Goal: Transaction & Acquisition: Book appointment/travel/reservation

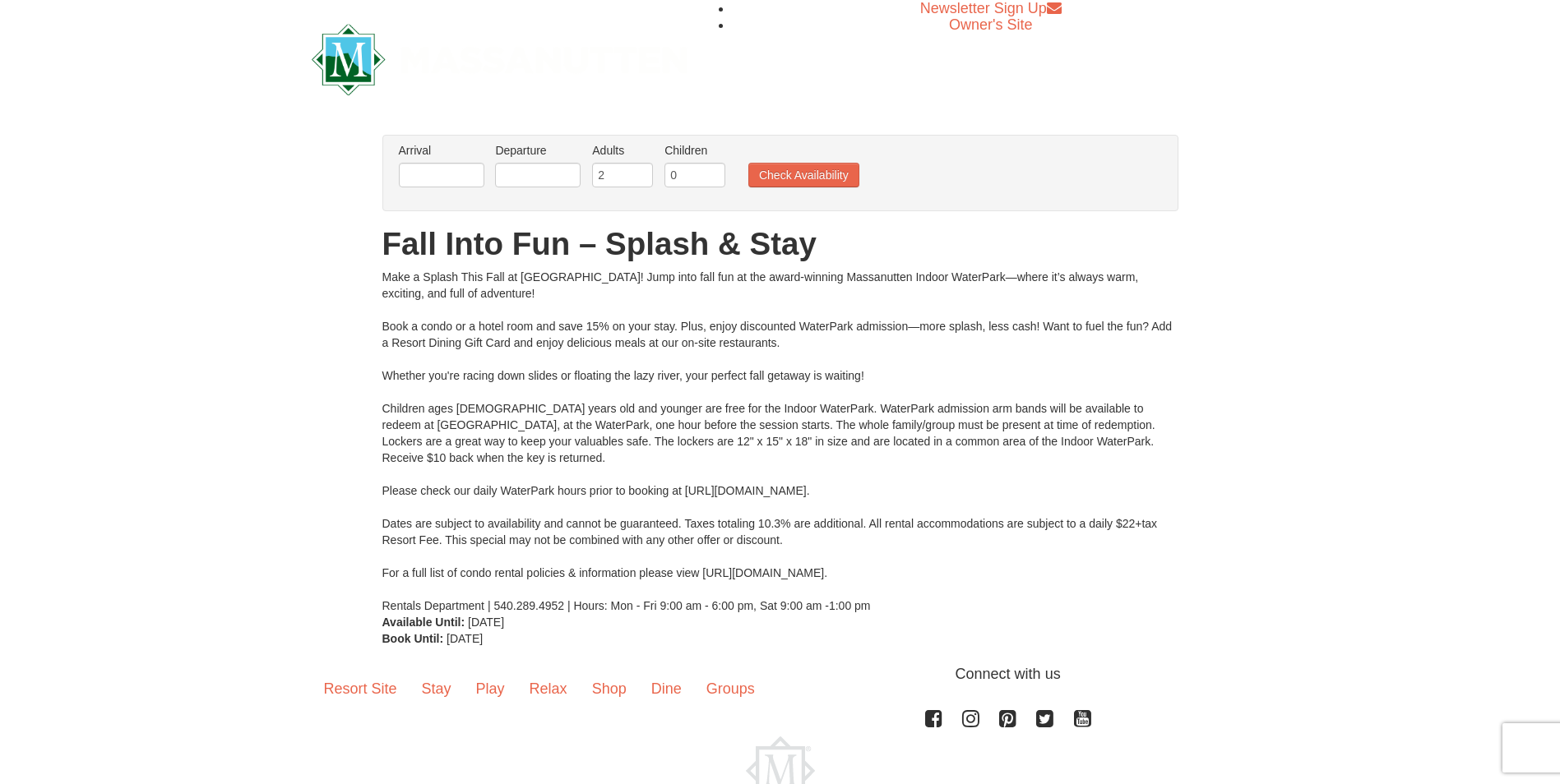
click at [884, 55] on div "Newsletter Sign Up Owner's Site" at bounding box center [780, 59] width 962 height 119
click at [465, 174] on input "text" at bounding box center [441, 175] width 86 height 25
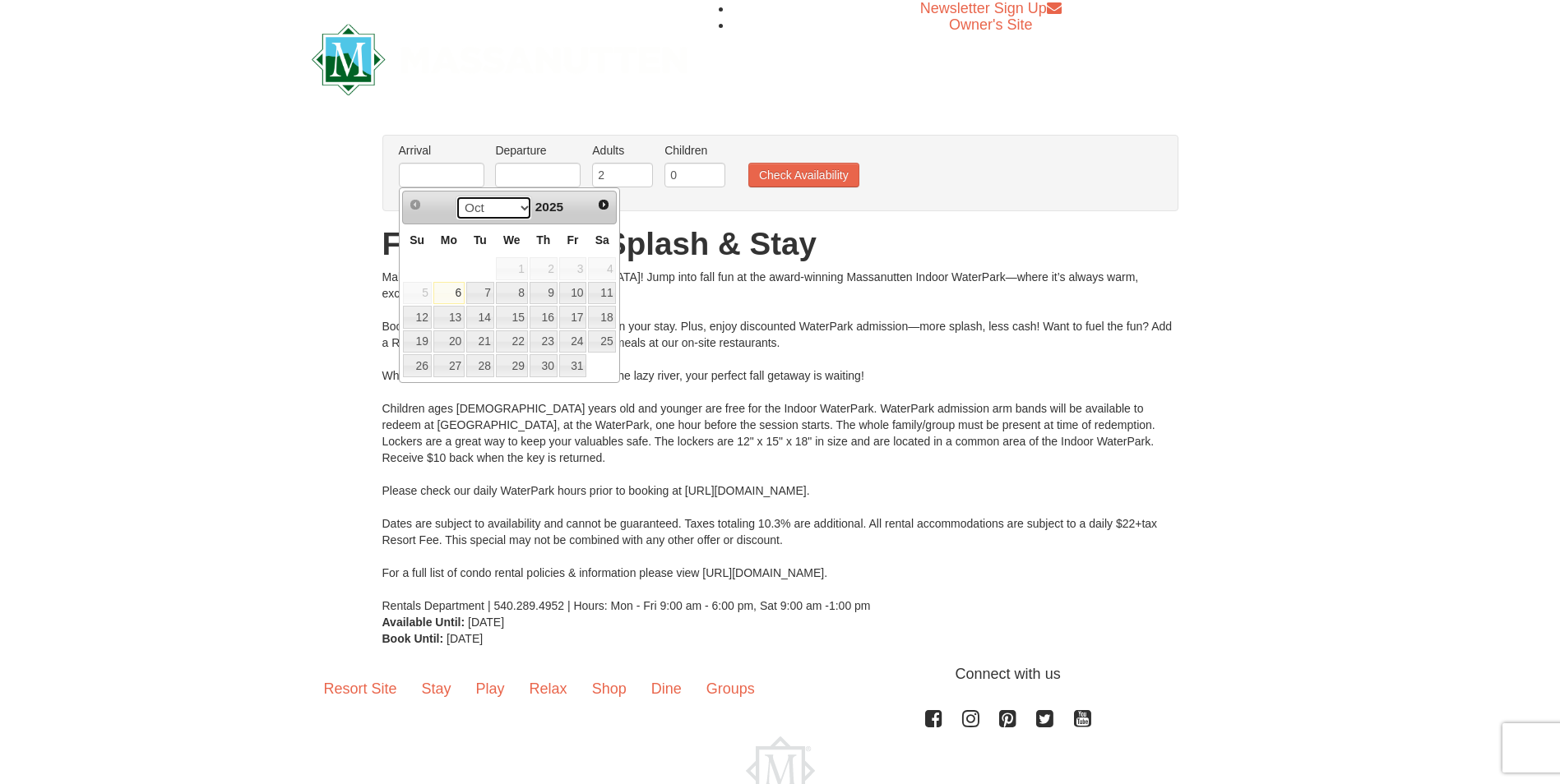
click at [516, 212] on select "Oct Nov Dec" at bounding box center [494, 207] width 77 height 25
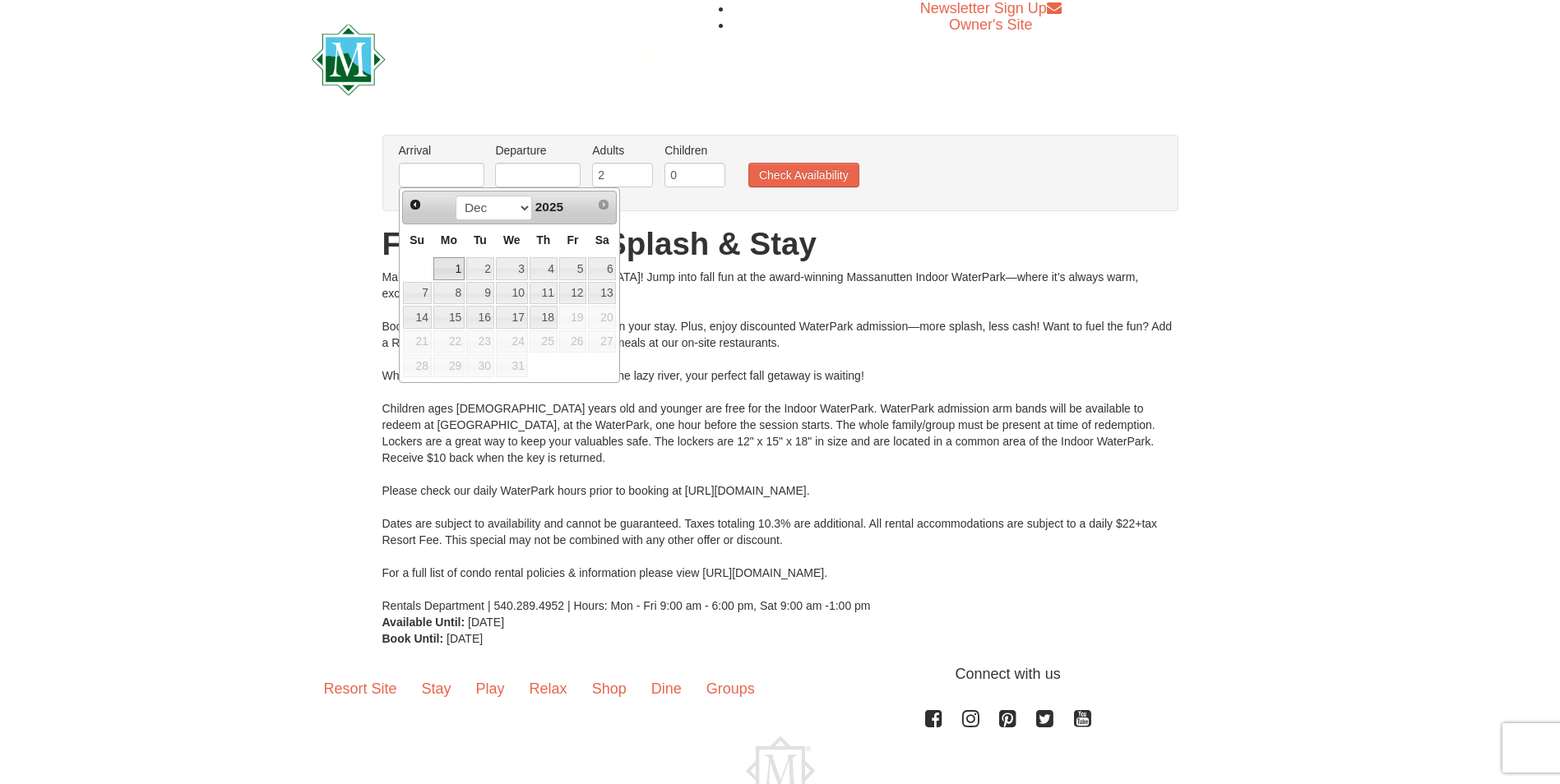
click at [456, 270] on link "1" at bounding box center [449, 269] width 31 height 23
type input "[DATE]"
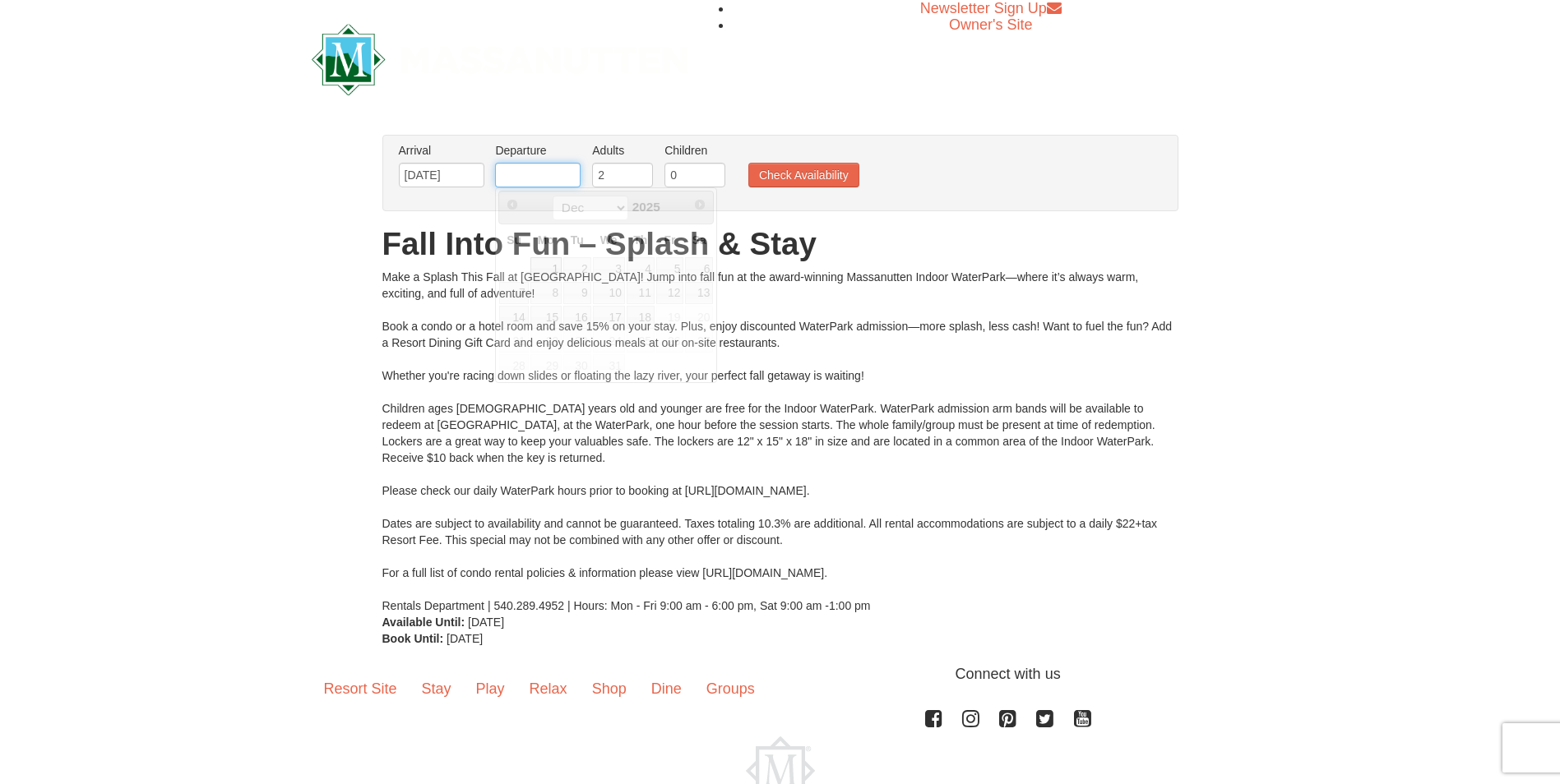
click at [531, 169] on input "text" at bounding box center [538, 175] width 86 height 25
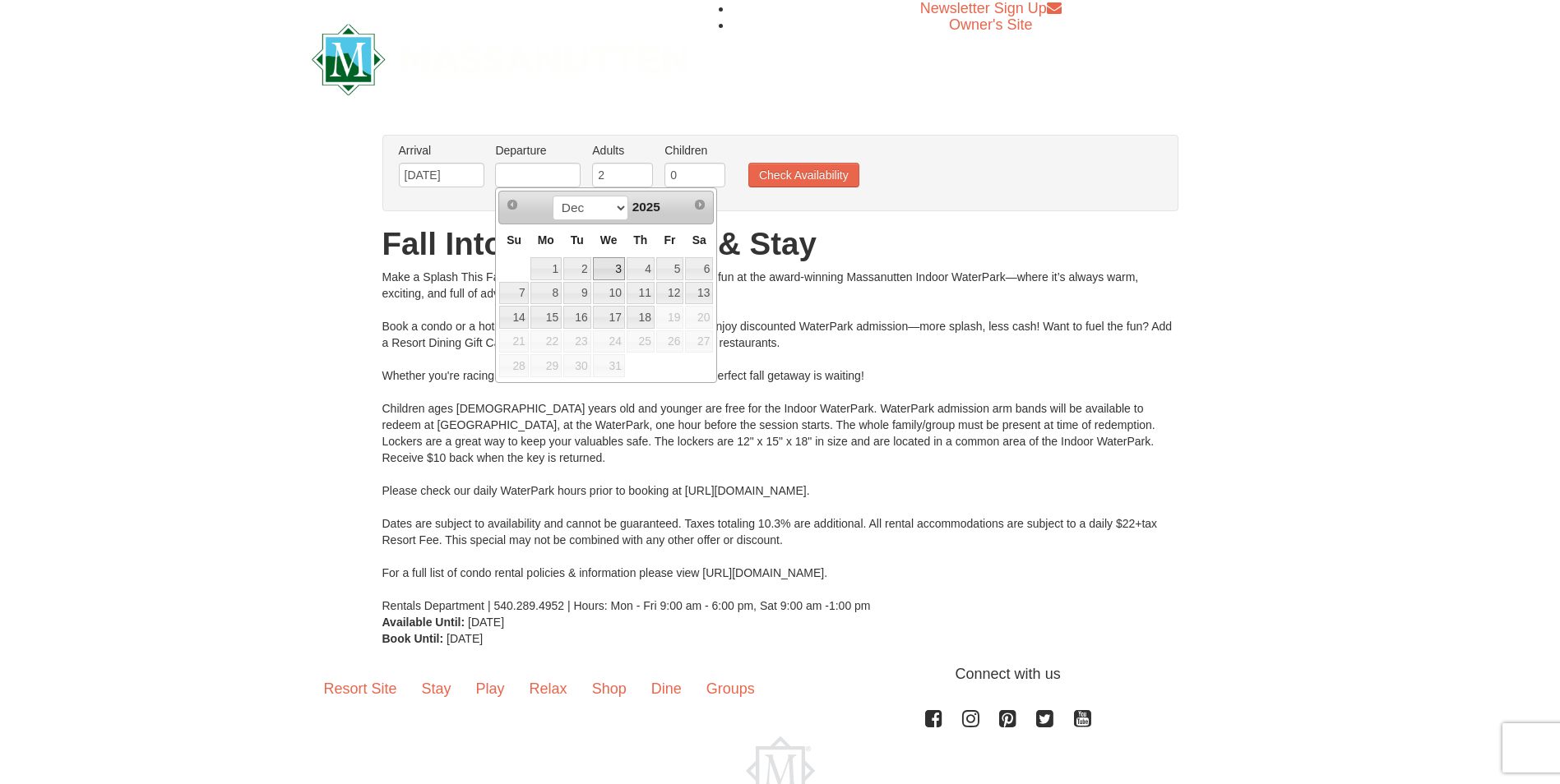
click at [604, 265] on link "3" at bounding box center [609, 269] width 32 height 23
type input "[DATE]"
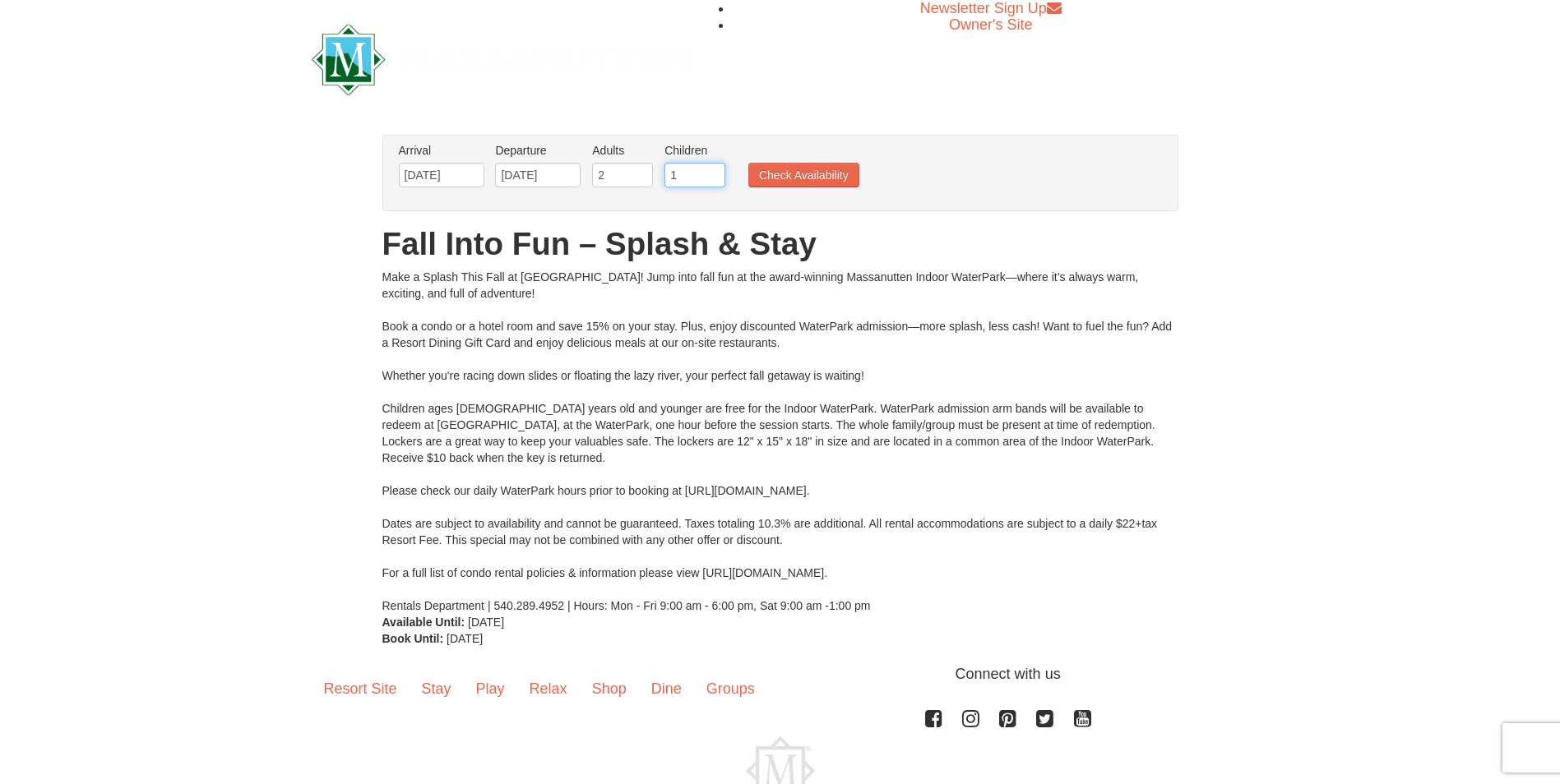
type input "1"
click at [716, 168] on input "1" at bounding box center [695, 175] width 61 height 25
click at [764, 167] on button "Check Availability" at bounding box center [803, 175] width 111 height 25
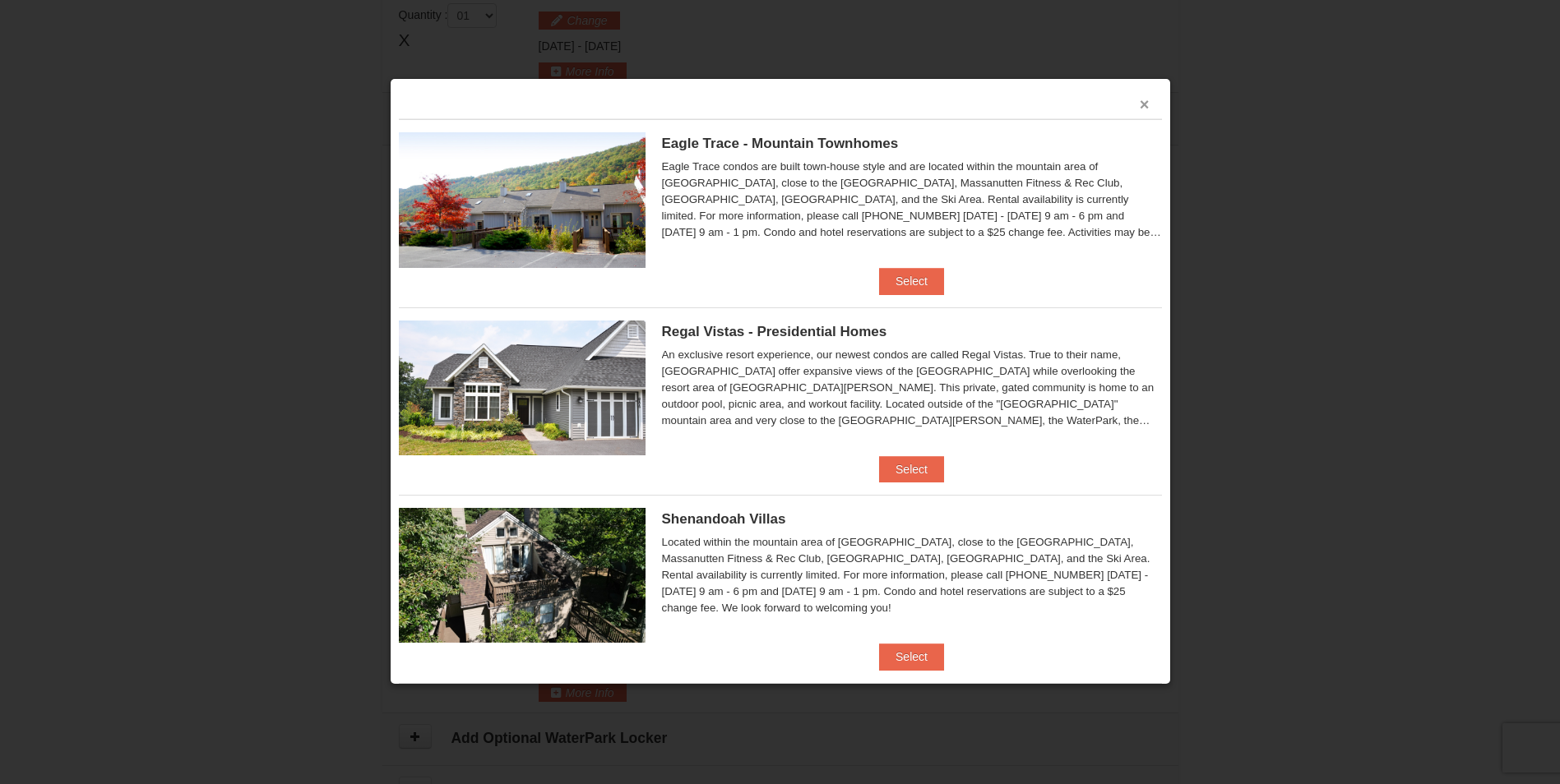
click at [1140, 111] on button "×" at bounding box center [1144, 104] width 10 height 16
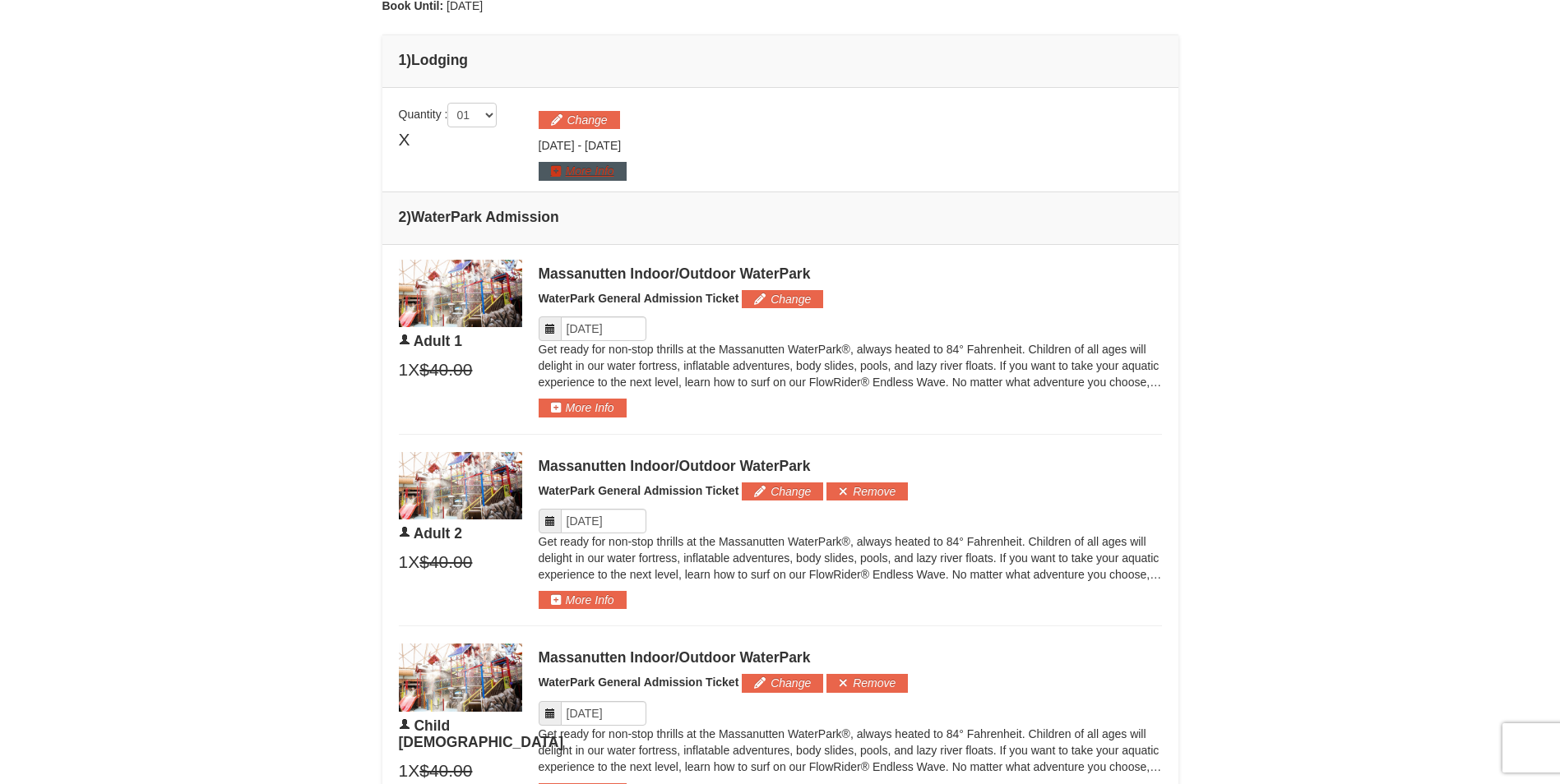
scroll to position [454, 0]
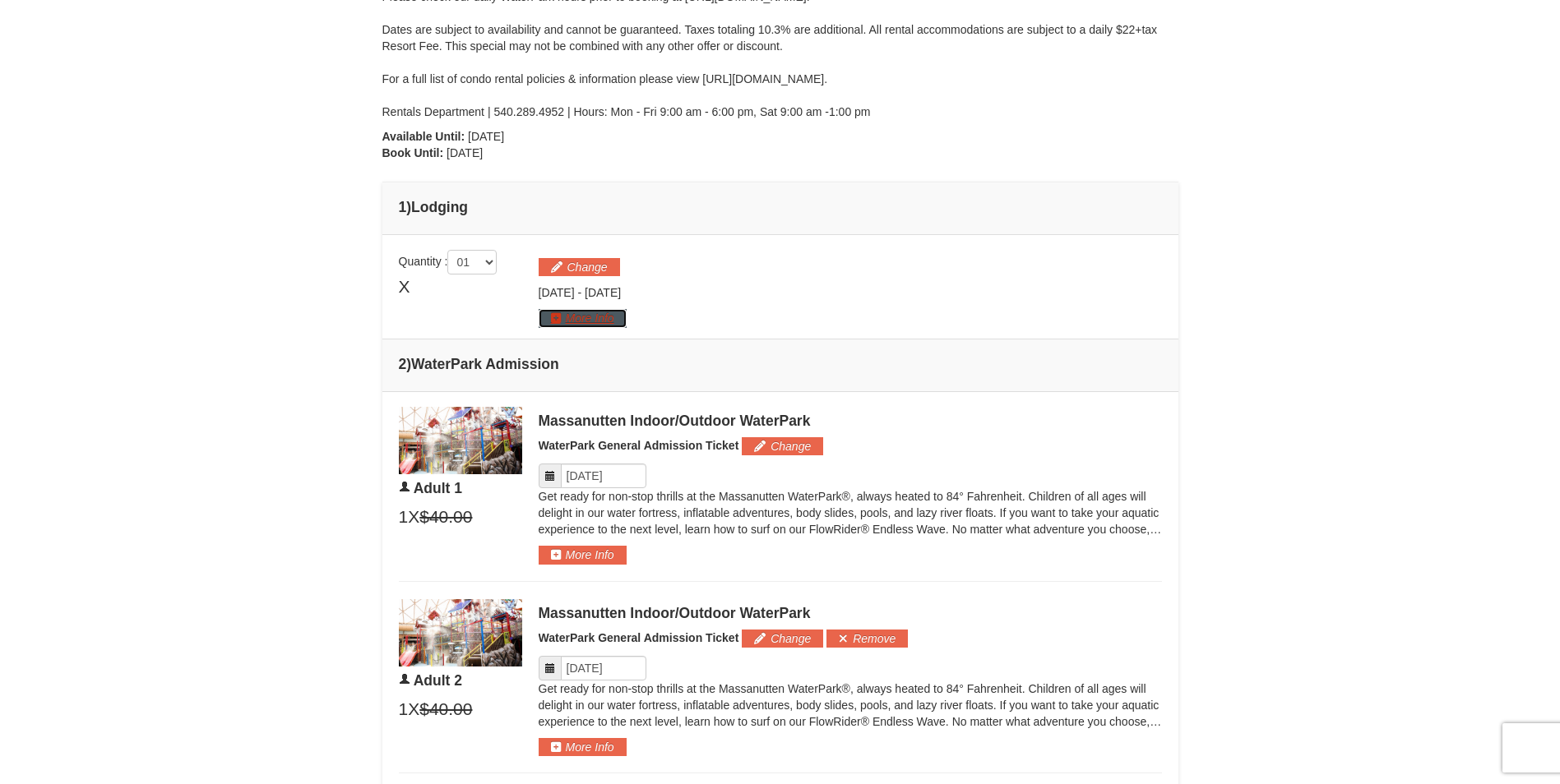
click at [581, 318] on button "More Info" at bounding box center [582, 318] width 88 height 18
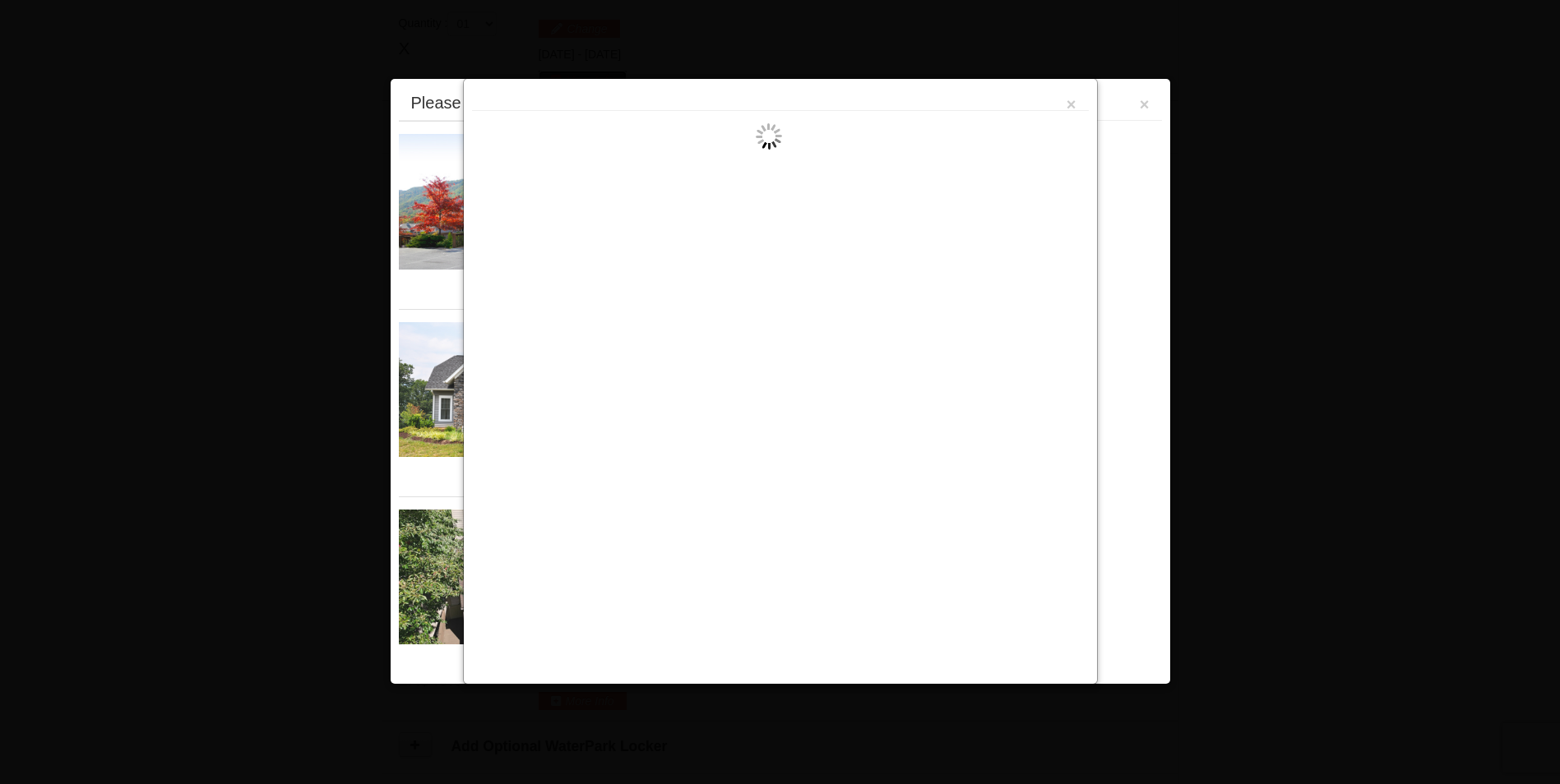
scroll to position [704, 0]
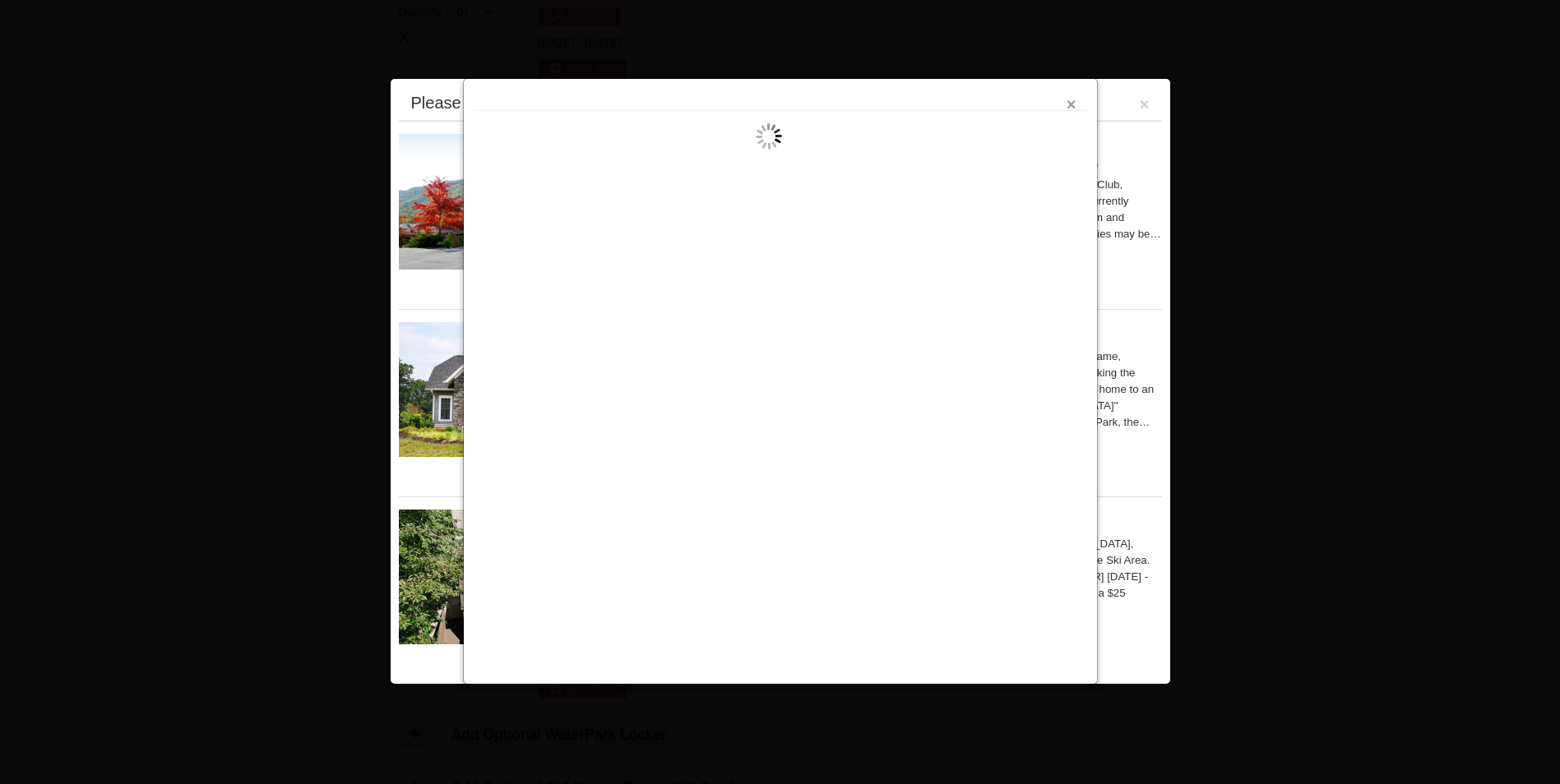
click at [1072, 105] on button "×" at bounding box center [1071, 104] width 10 height 16
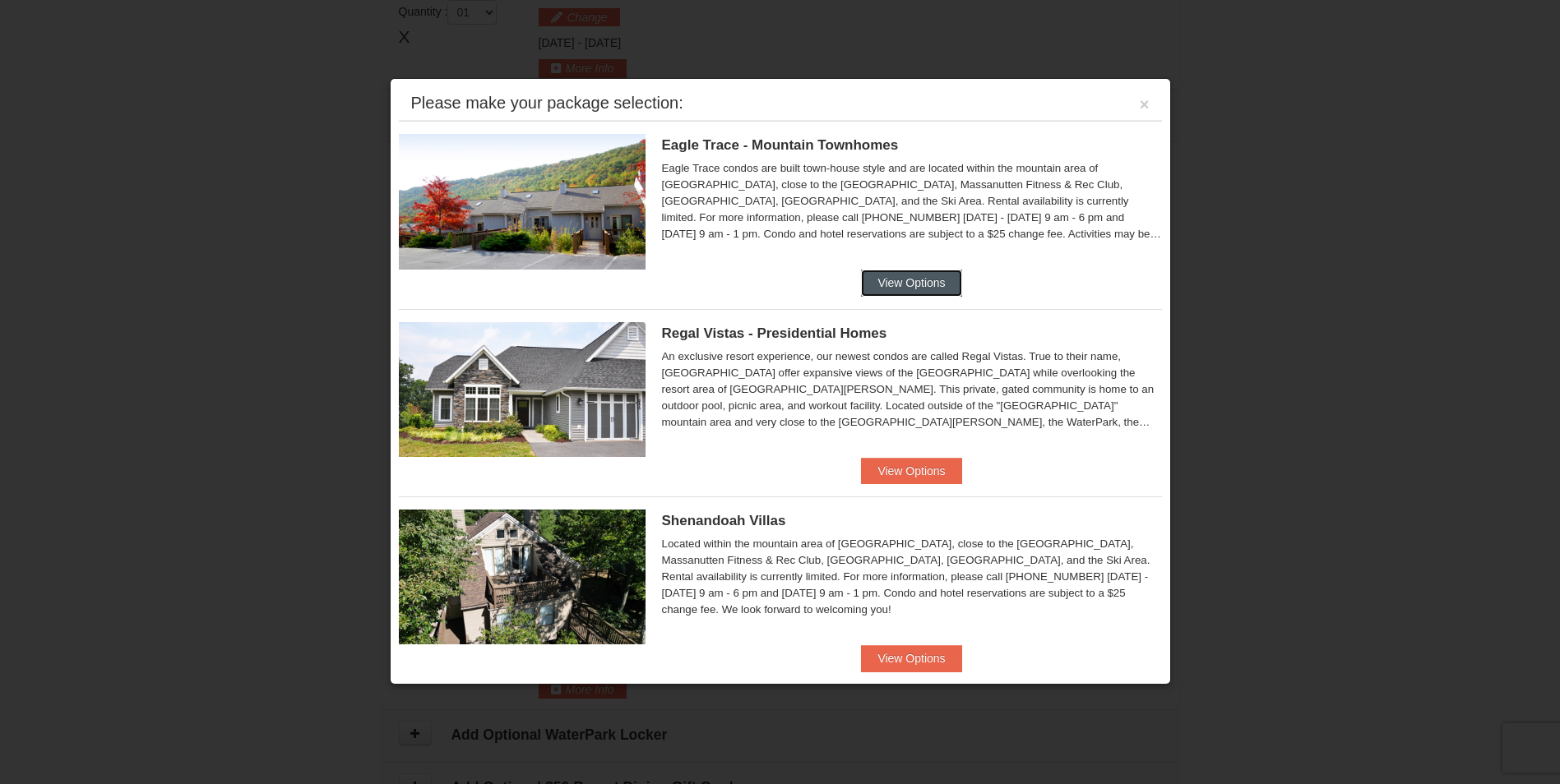
click at [891, 283] on button "View Options" at bounding box center [911, 282] width 101 height 26
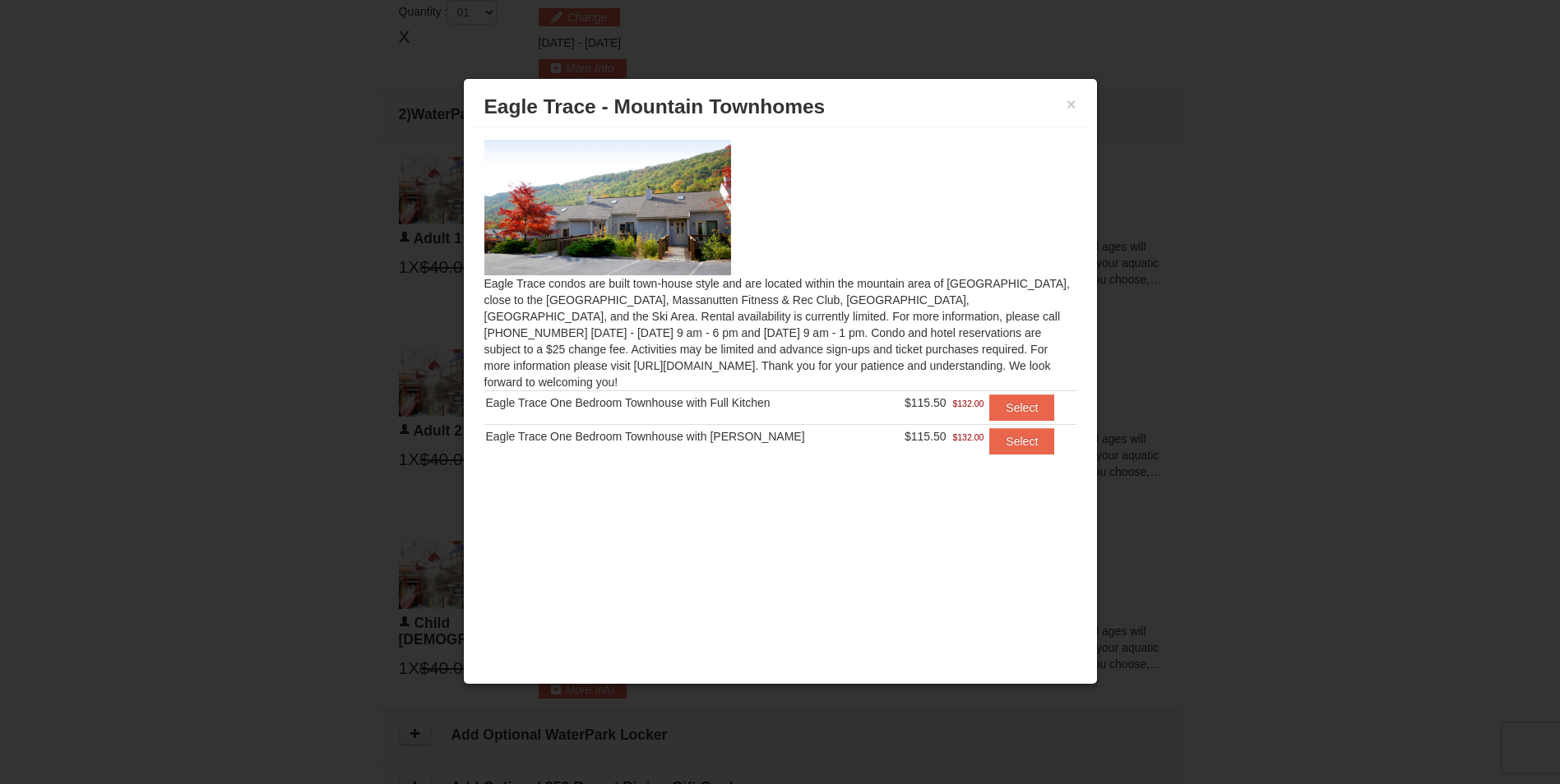
click at [1064, 101] on h3 "Eagle Trace - Mountain Townhomes" at bounding box center [780, 106] width 592 height 25
click at [1070, 103] on button "×" at bounding box center [1071, 104] width 10 height 16
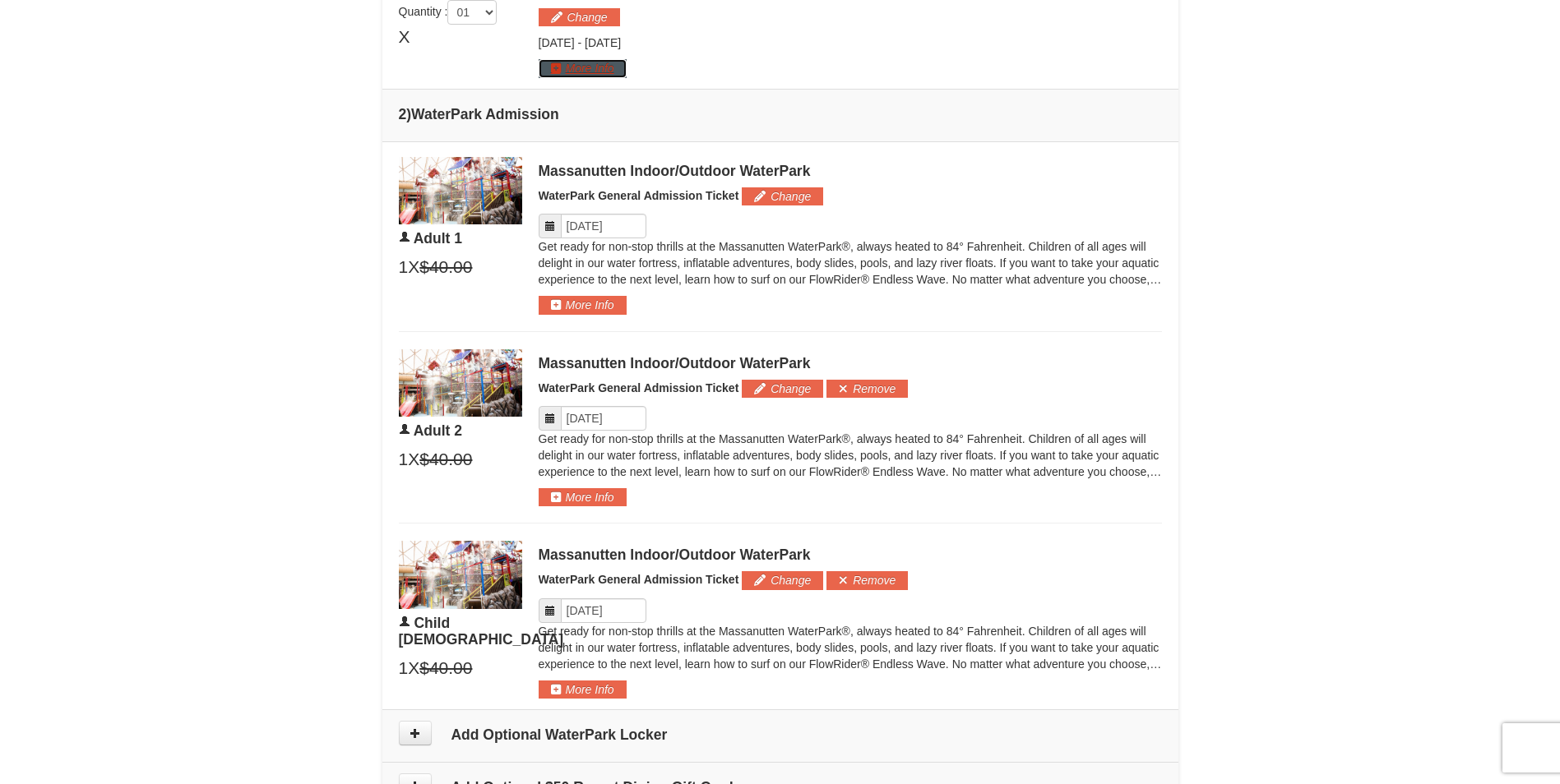
click at [624, 61] on button "More Info" at bounding box center [582, 69] width 88 height 18
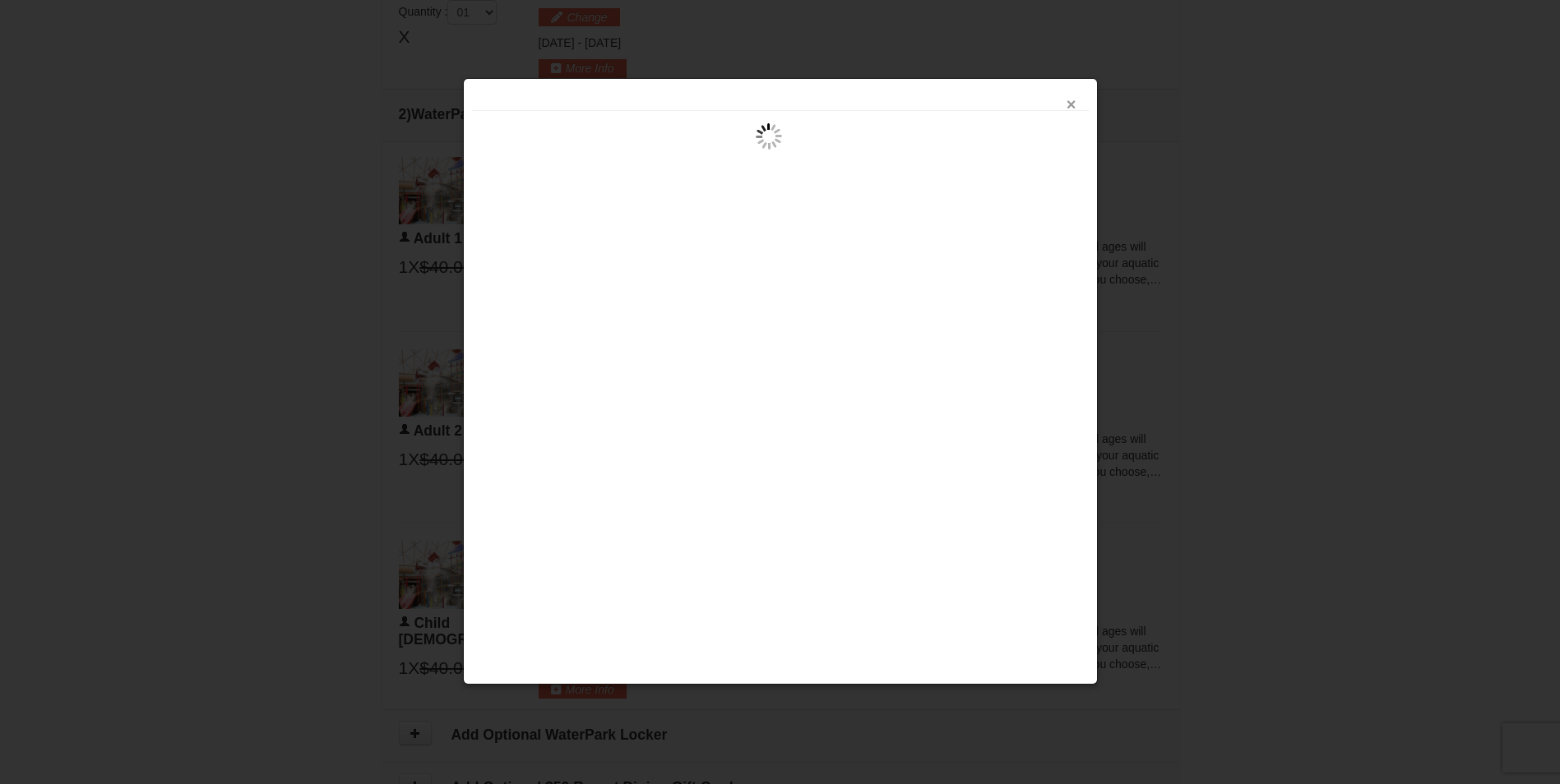
click at [1074, 97] on button "×" at bounding box center [1071, 104] width 10 height 16
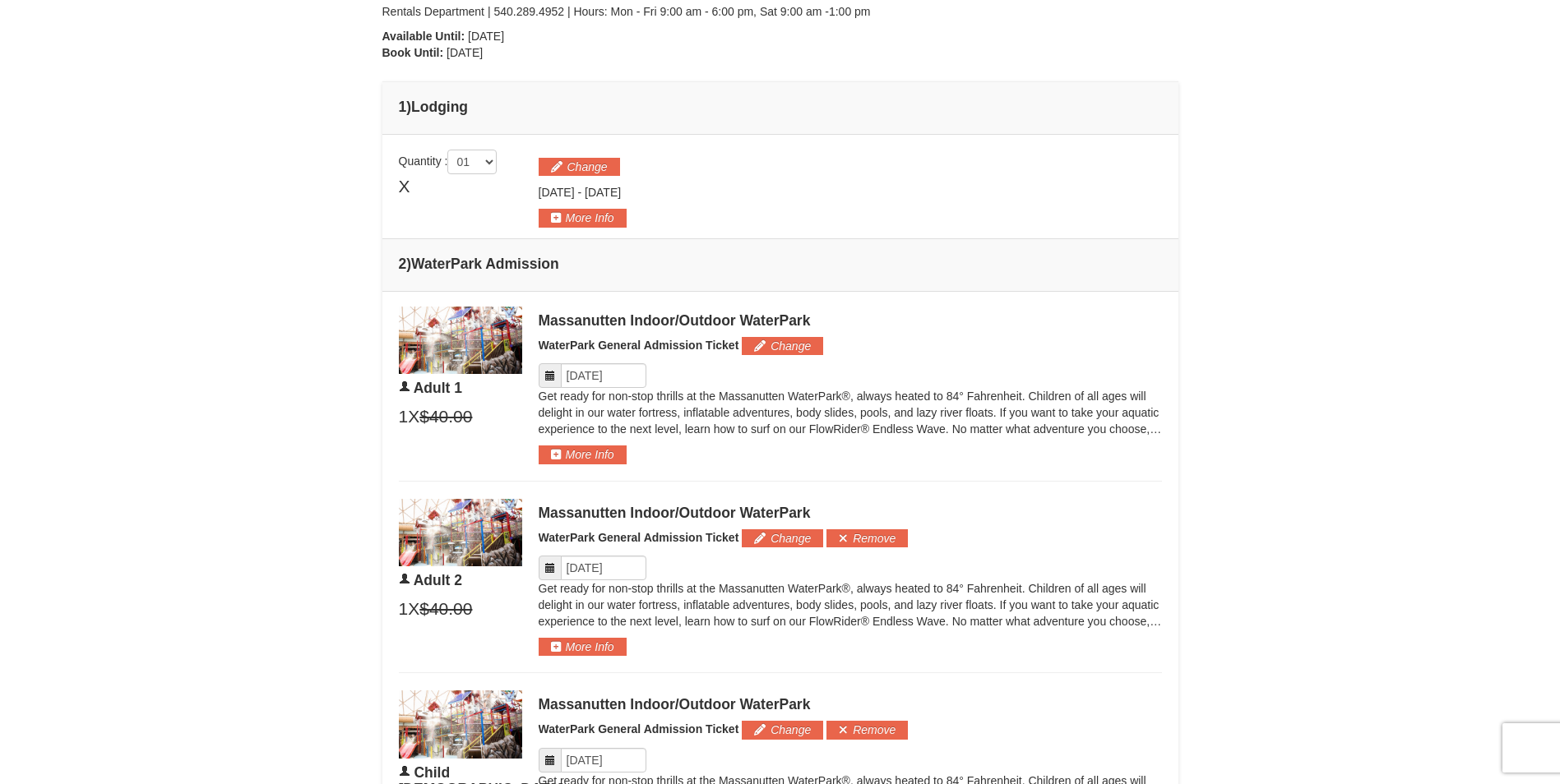
scroll to position [539, 0]
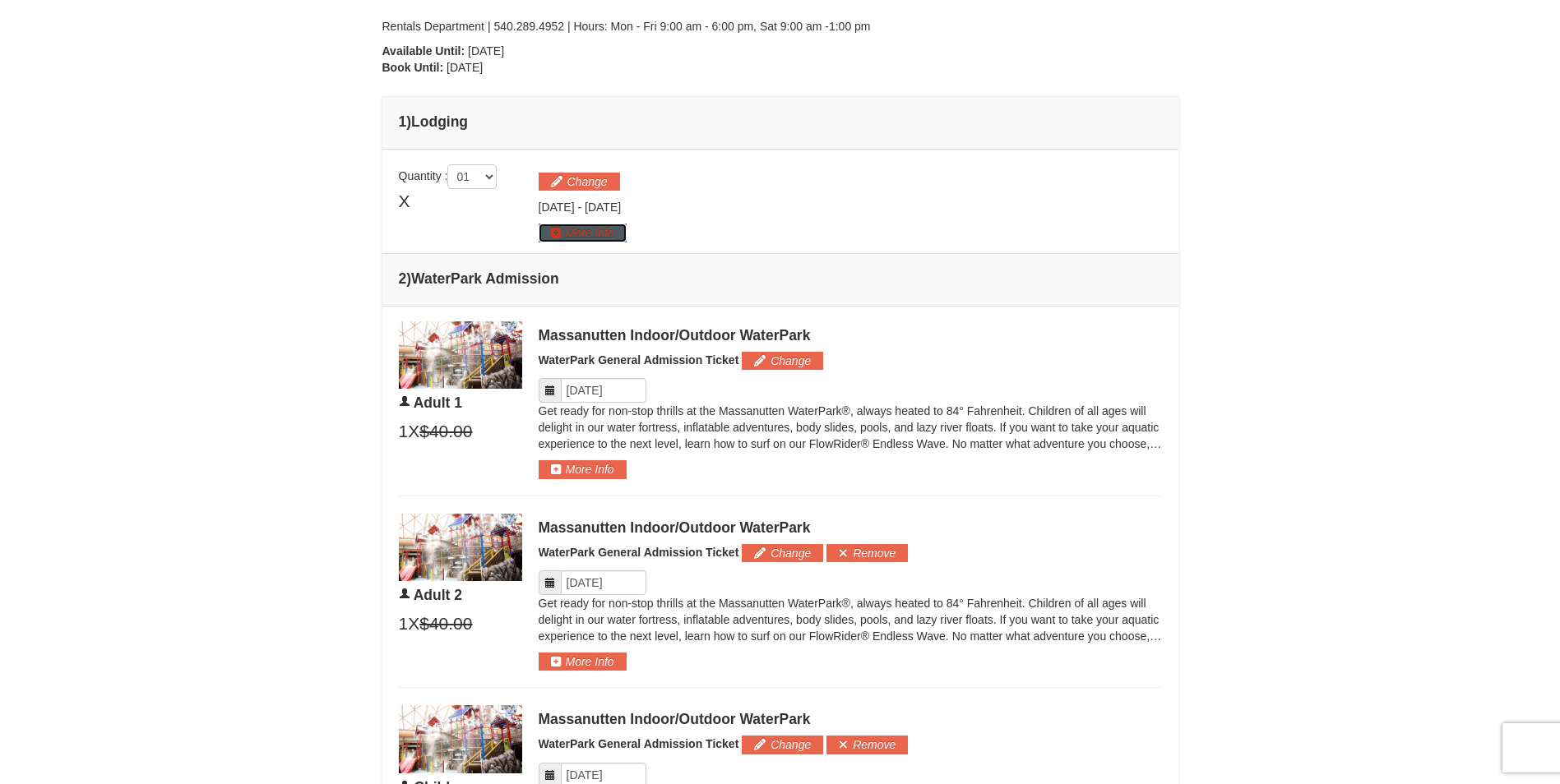
click at [616, 227] on button "More Info" at bounding box center [582, 233] width 88 height 18
